Goal: Task Accomplishment & Management: Use online tool/utility

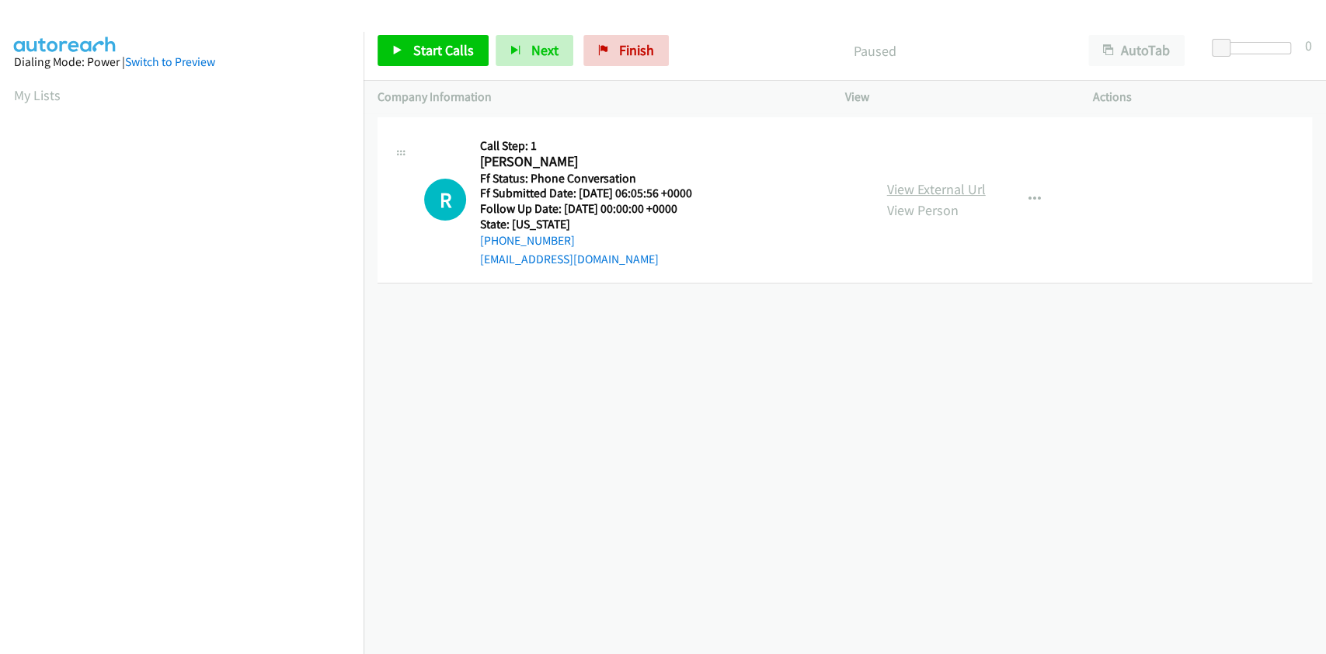
click at [918, 180] on link "View External Url" at bounding box center [936, 189] width 99 height 18
click at [1029, 203] on icon "button" at bounding box center [1035, 199] width 12 height 12
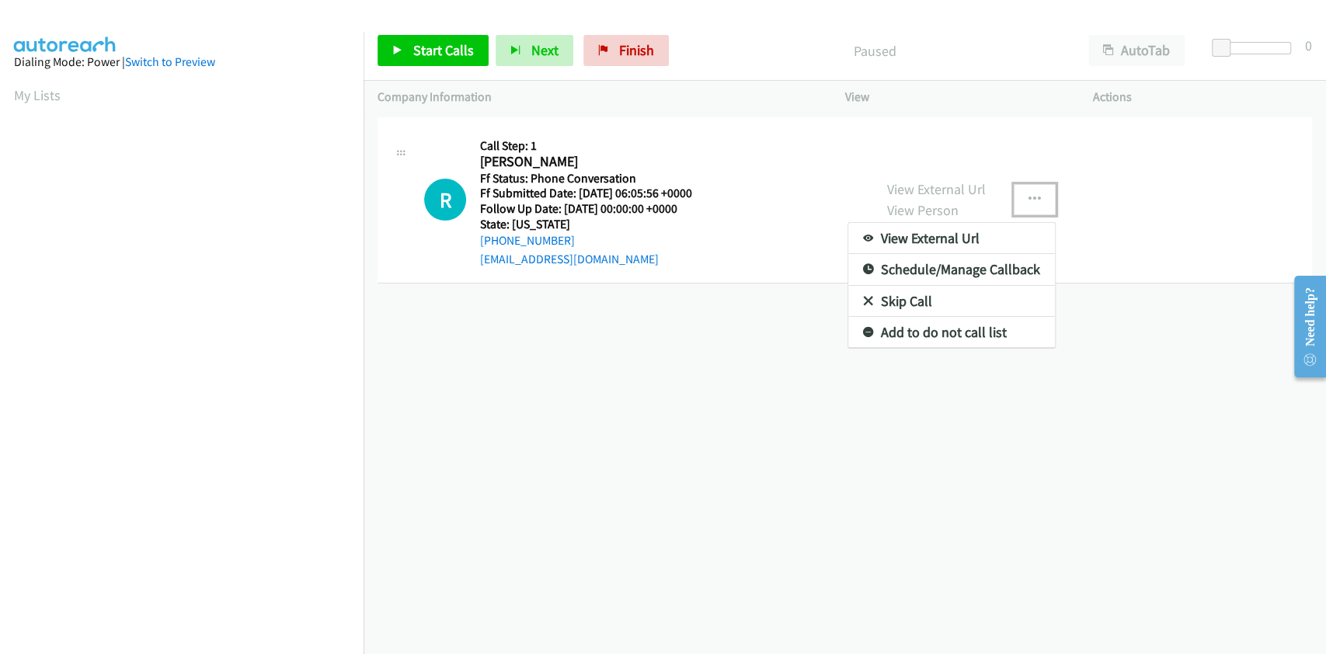
click at [892, 297] on link "Skip Call" at bounding box center [951, 301] width 207 height 31
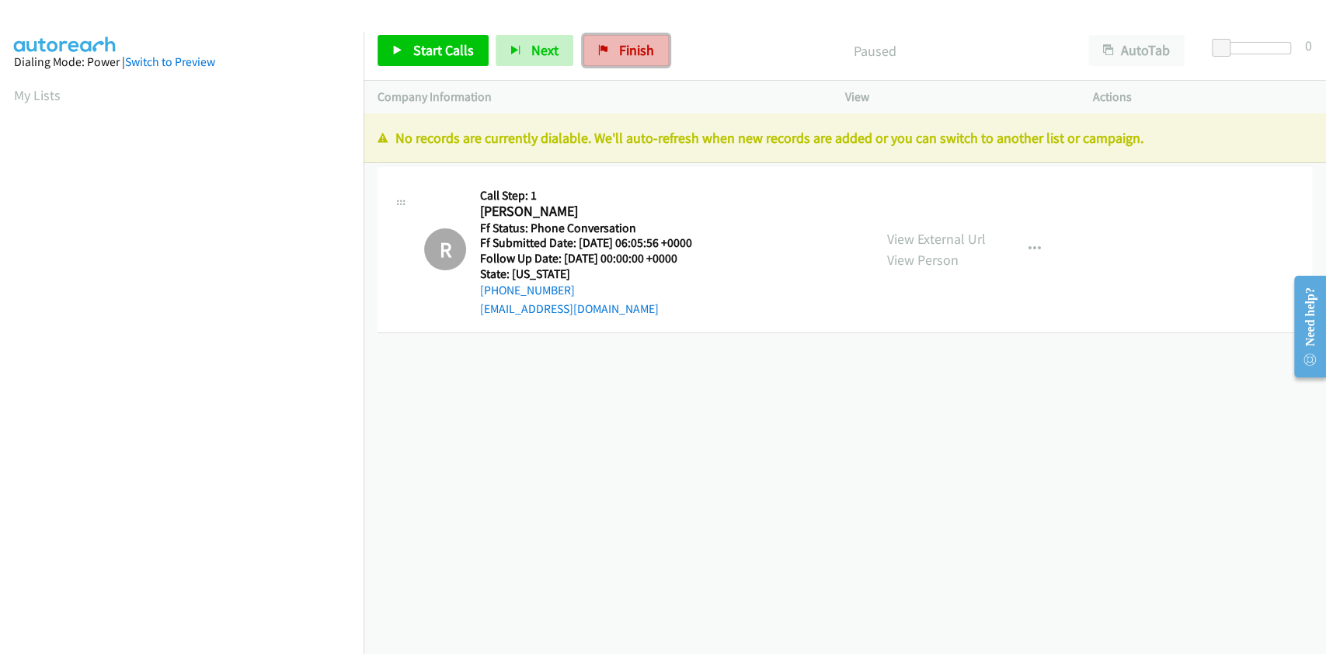
click at [634, 53] on span "Finish" at bounding box center [636, 50] width 35 height 18
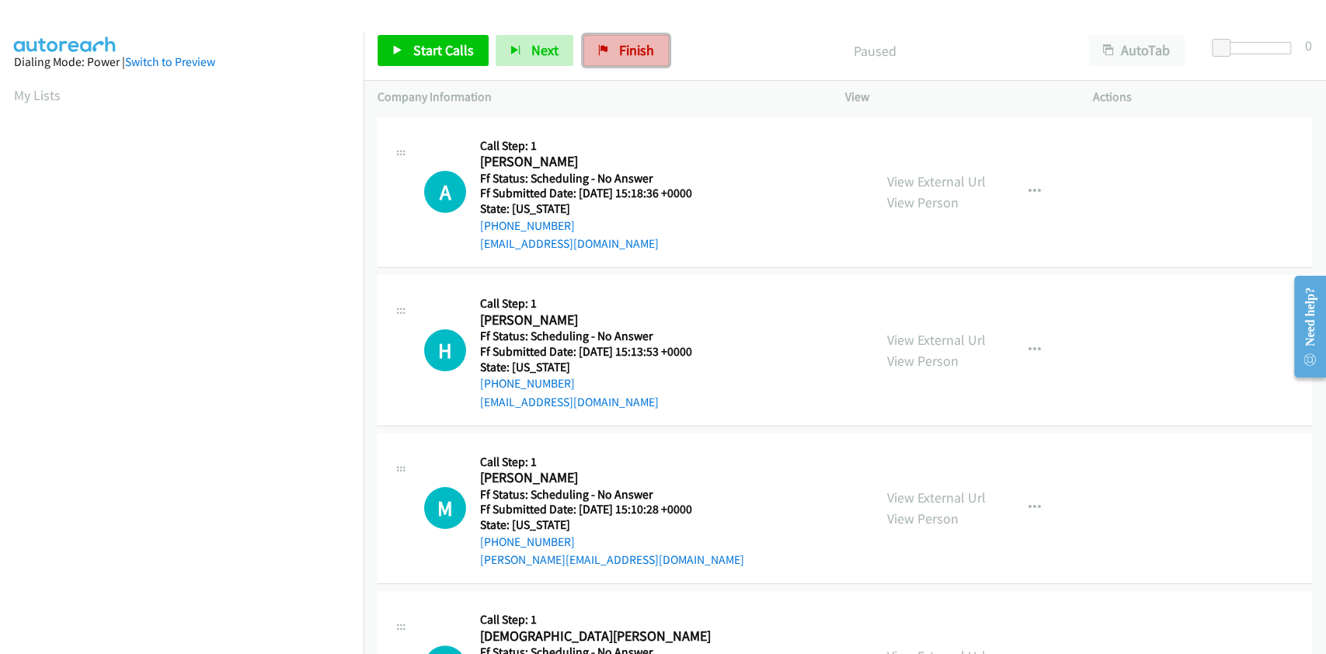
click at [635, 45] on span "Finish" at bounding box center [636, 50] width 35 height 18
